Goal: Find specific page/section: Find specific page/section

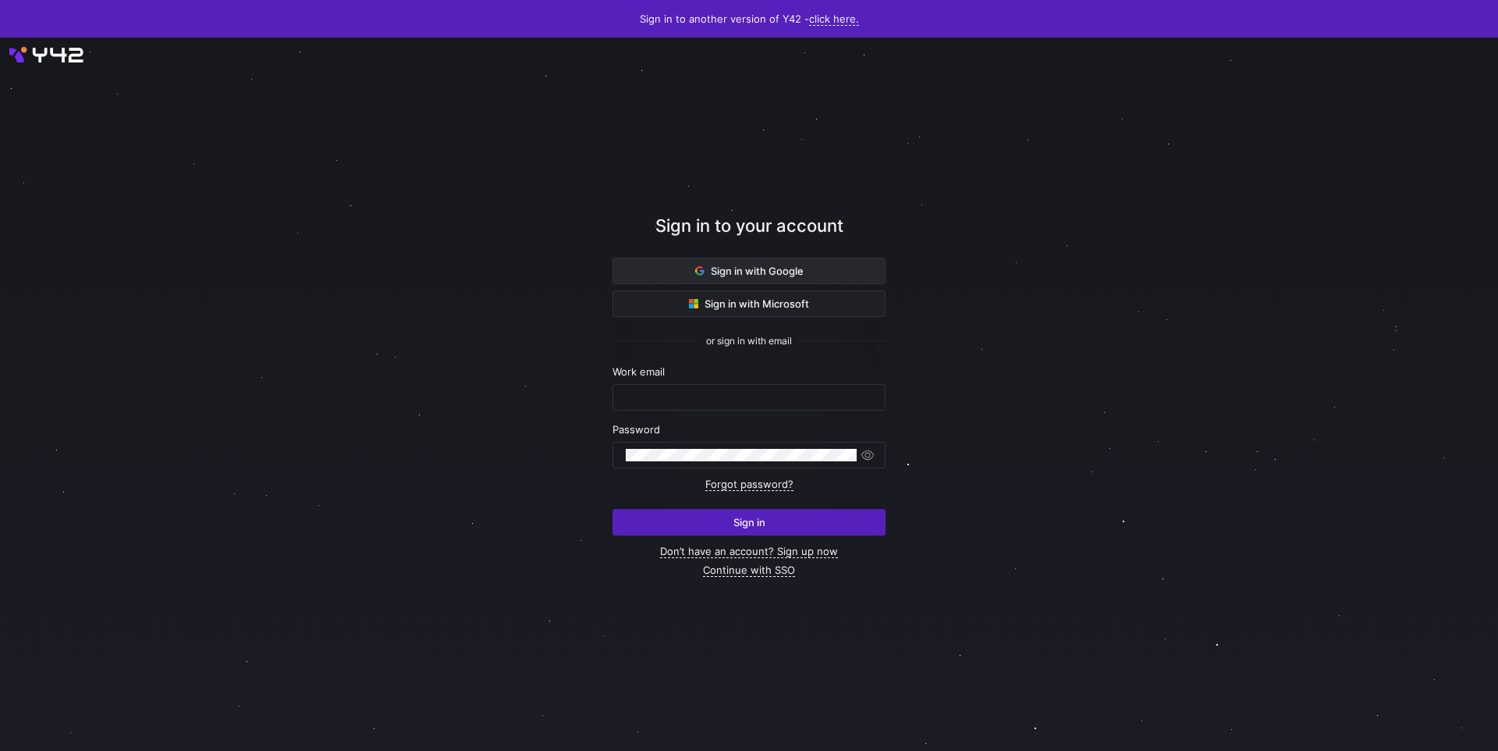
click at [680, 262] on span at bounding box center [749, 270] width 272 height 25
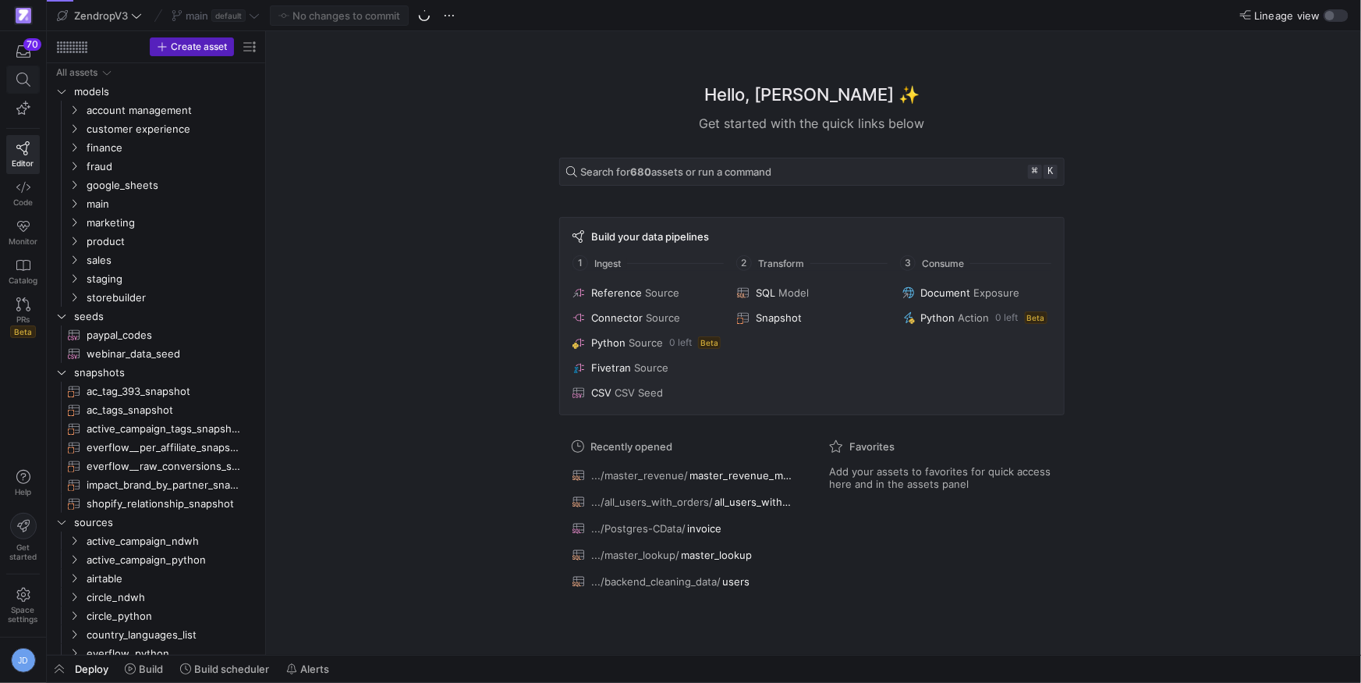
click at [20, 73] on icon at bounding box center [23, 80] width 14 height 14
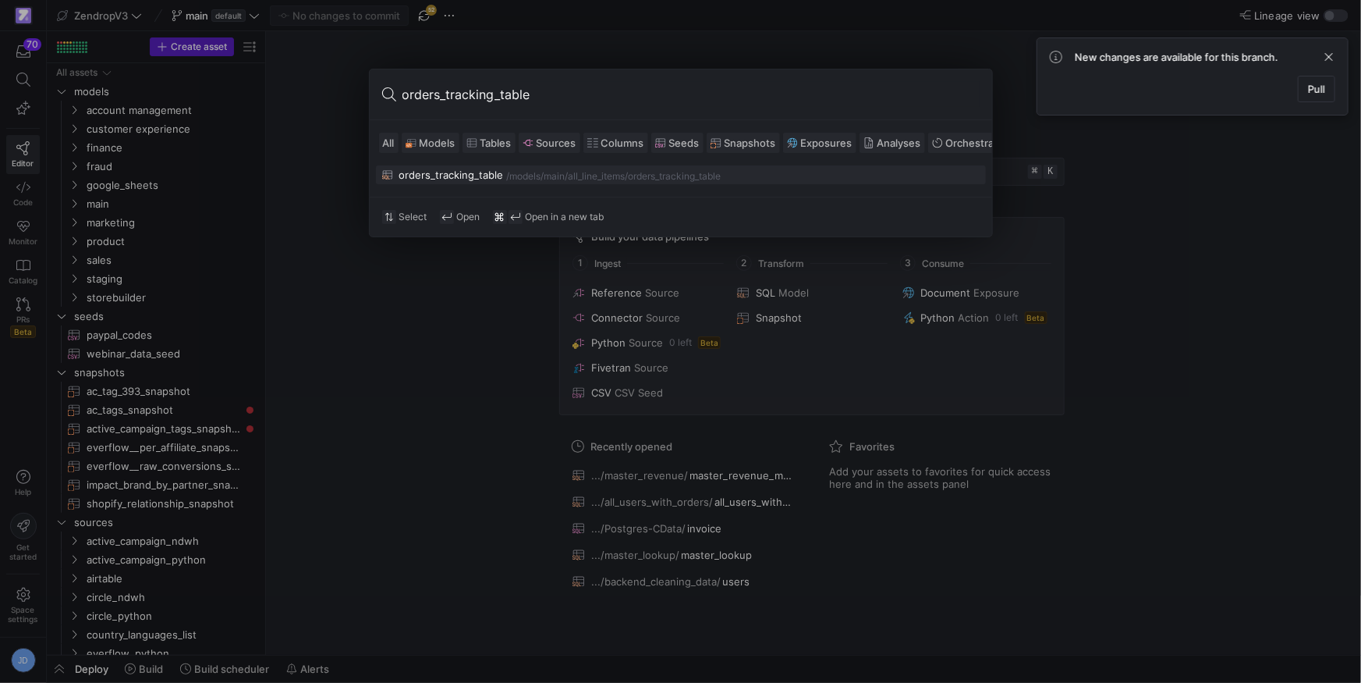
type input "orders_tracking_table"
click at [520, 169] on div "orders_tracking_table /models/ main/all_line_items /orders_tracking_table" at bounding box center [681, 175] width 598 height 12
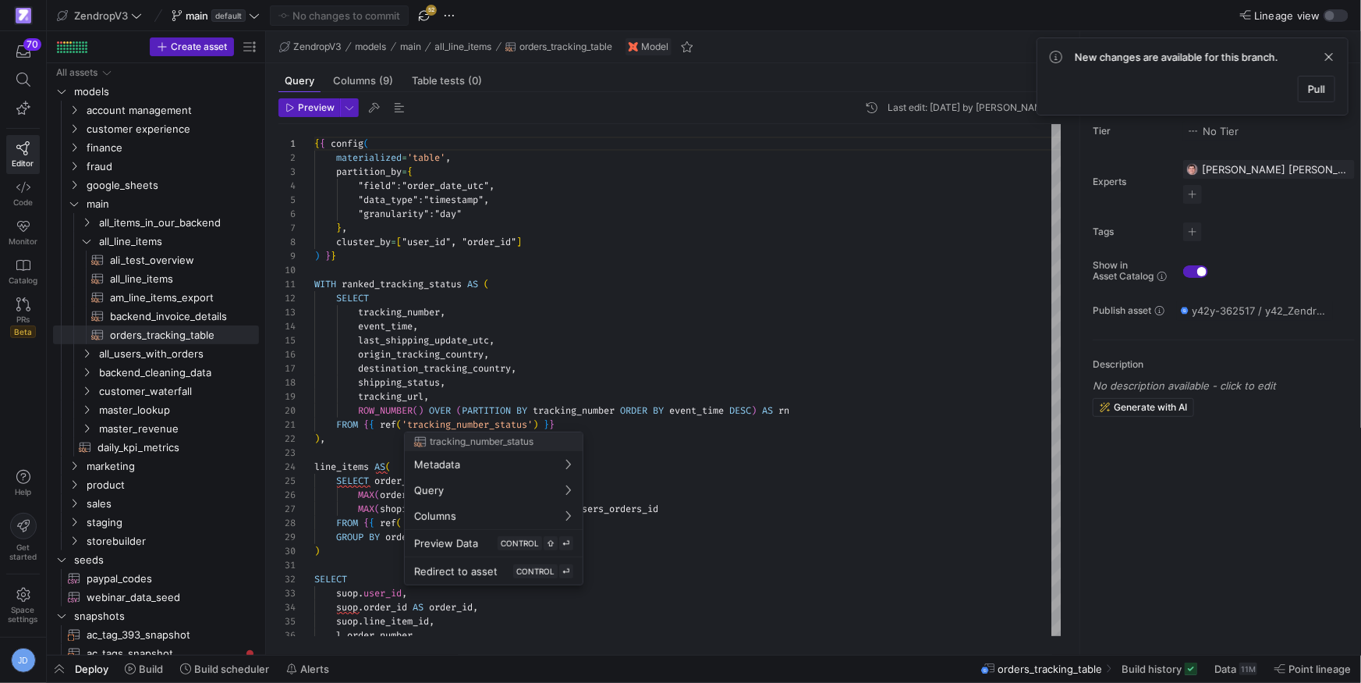
click at [735, 426] on div at bounding box center [680, 341] width 1361 height 683
